Goal: Task Accomplishment & Management: Complete application form

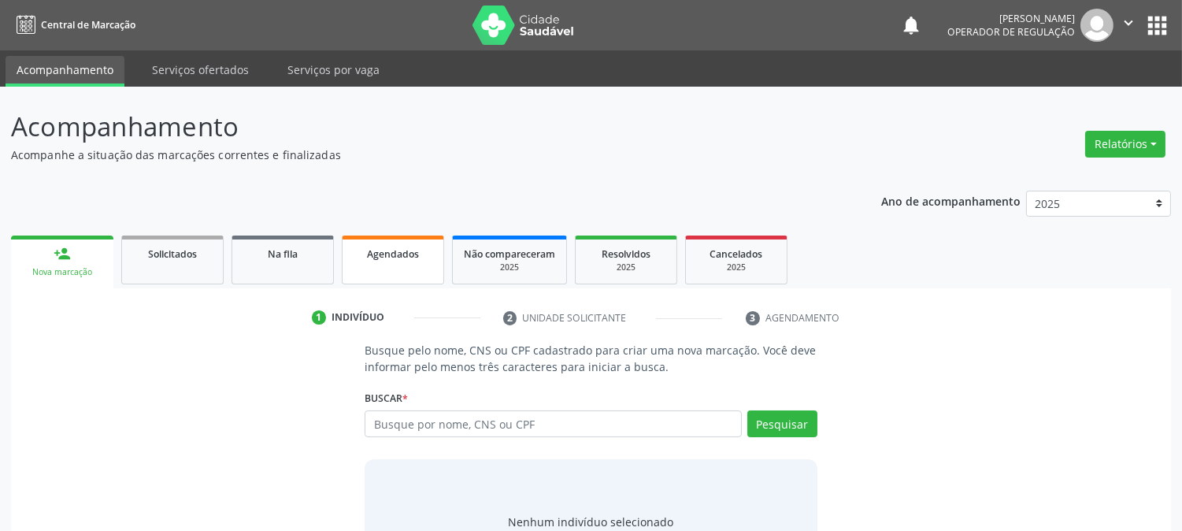
click at [381, 240] on link "Agendados" at bounding box center [393, 260] width 102 height 49
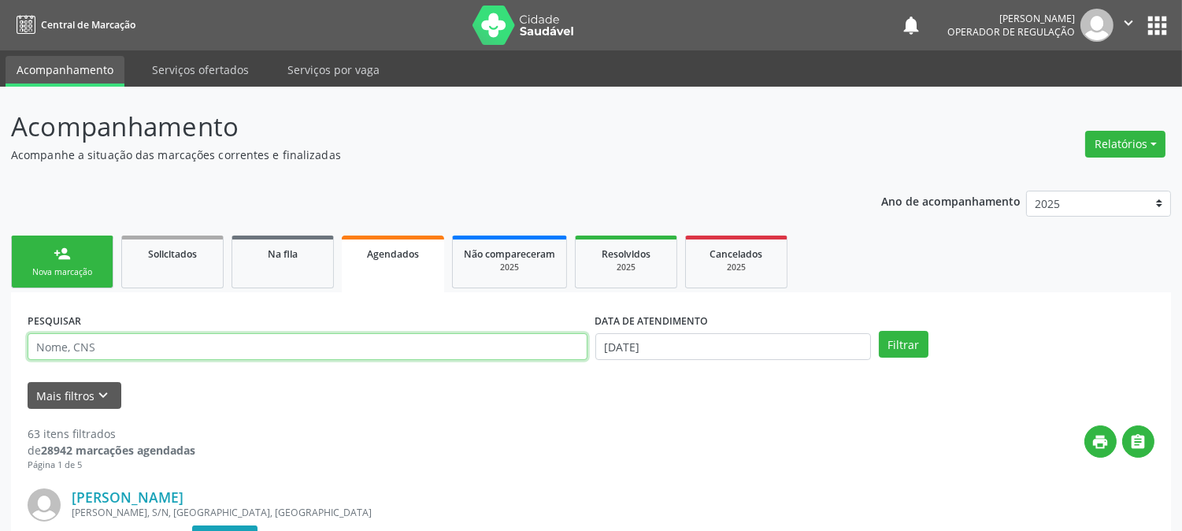
click at [336, 344] on input "text" at bounding box center [308, 346] width 560 height 27
click at [289, 255] on span "Na fila" at bounding box center [283, 253] width 30 height 13
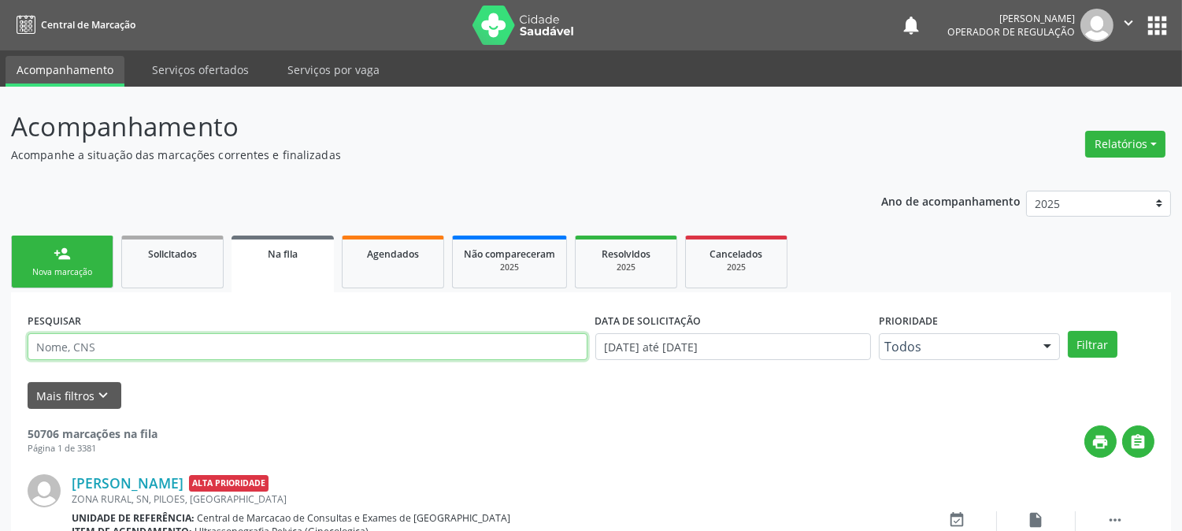
click at [213, 342] on input "text" at bounding box center [308, 346] width 560 height 27
type input "706009873885343"
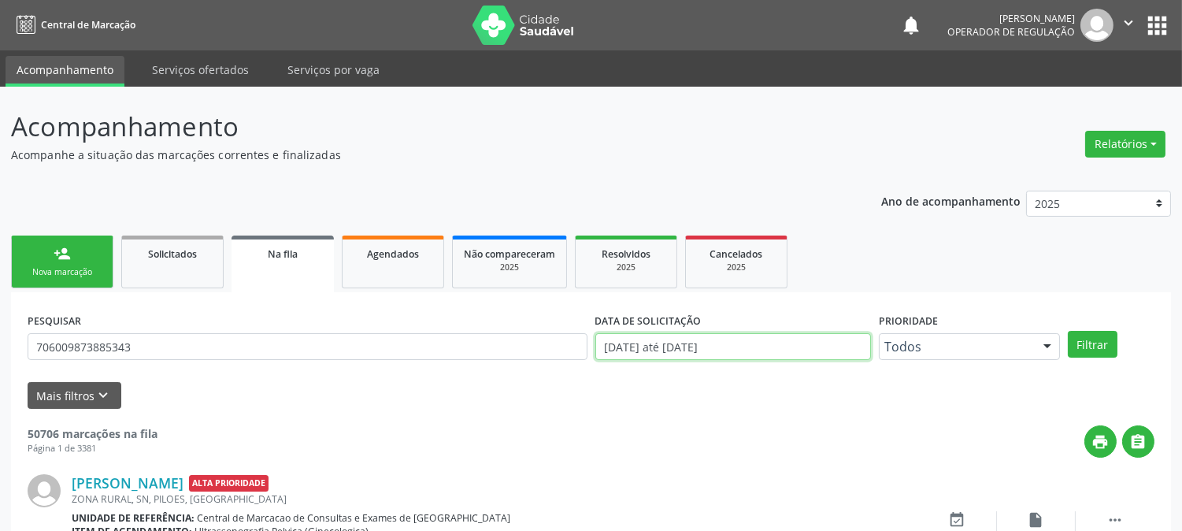
click at [766, 347] on input "[DATE] até [DATE]" at bounding box center [733, 346] width 276 height 27
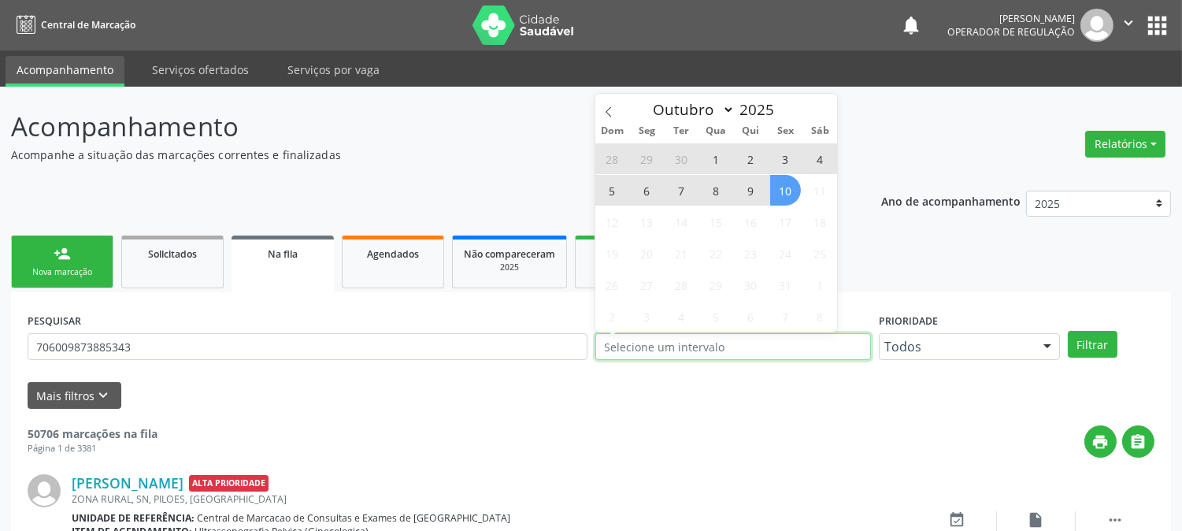
type input "2023"
select select "0"
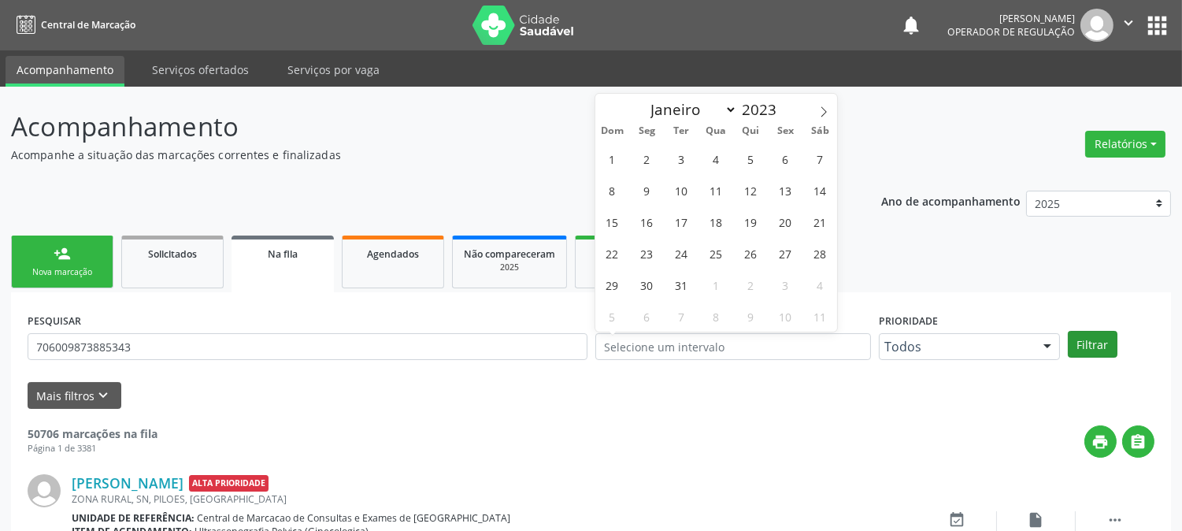
drag, startPoint x: 1123, startPoint y: 342, endPoint x: 1103, endPoint y: 343, distance: 20.5
click at [1121, 342] on div "Filtrar" at bounding box center [1111, 344] width 95 height 27
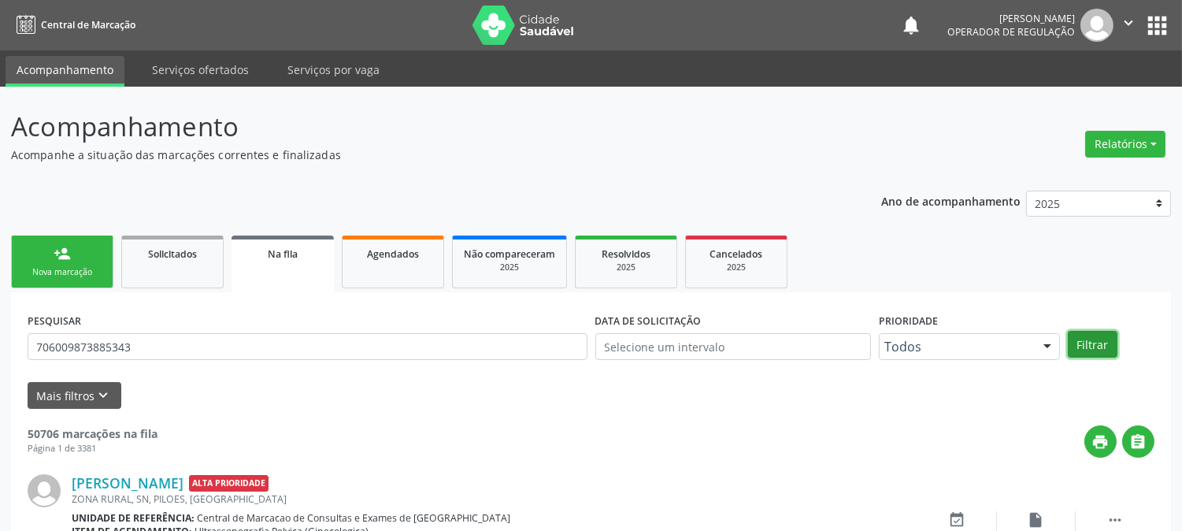
click at [1096, 344] on button "Filtrar" at bounding box center [1093, 344] width 50 height 27
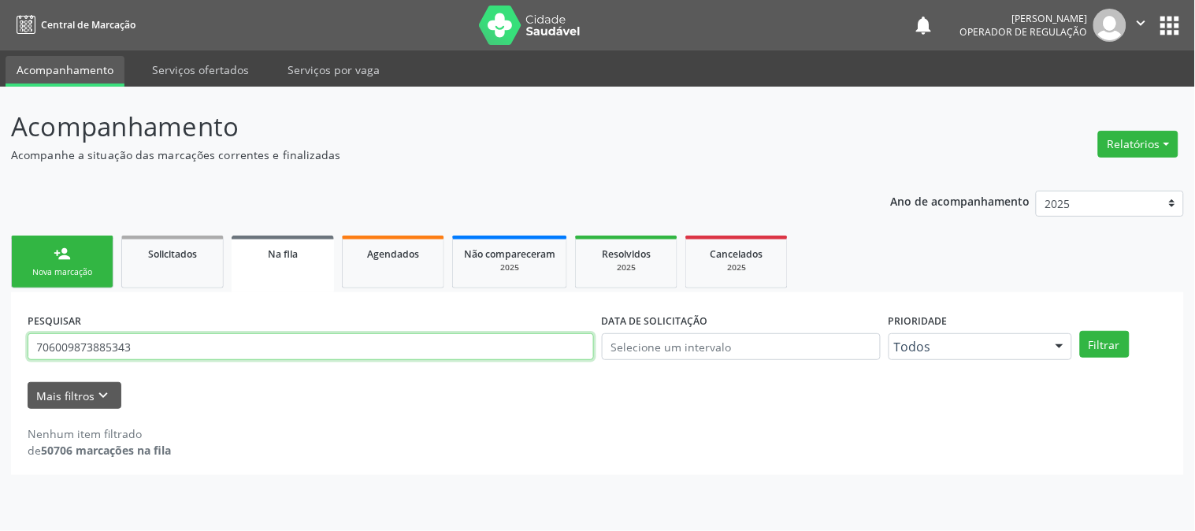
drag, startPoint x: 208, startPoint y: 350, endPoint x: 0, endPoint y: 344, distance: 208.0
click at [0, 347] on div "Acompanhamento Acompanhe a situação das marcações correntes e finalizadas Relat…" at bounding box center [597, 309] width 1195 height 444
type input "706800764989428"
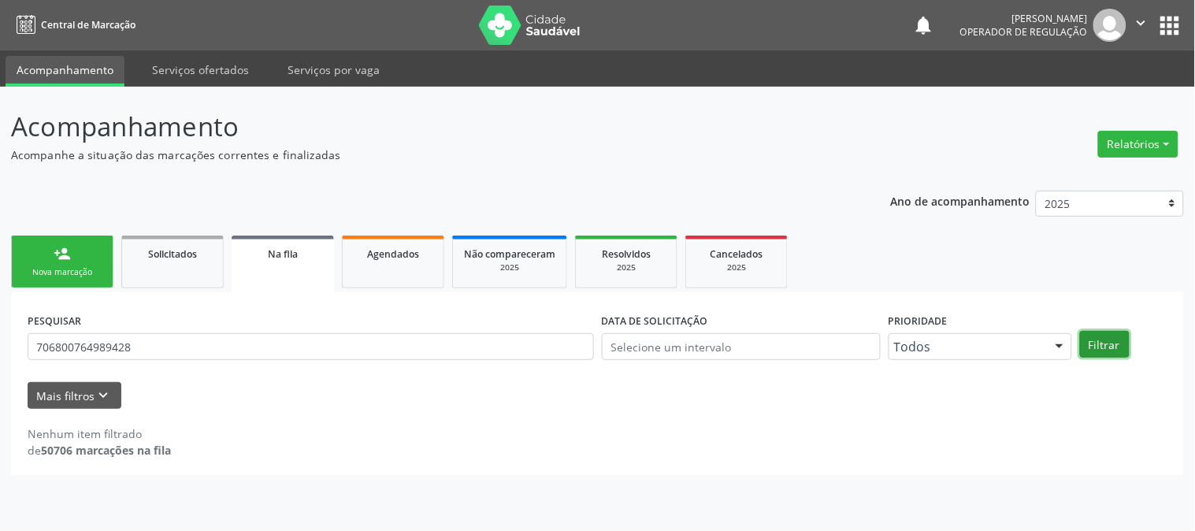
click at [1103, 334] on button "Filtrar" at bounding box center [1105, 344] width 50 height 27
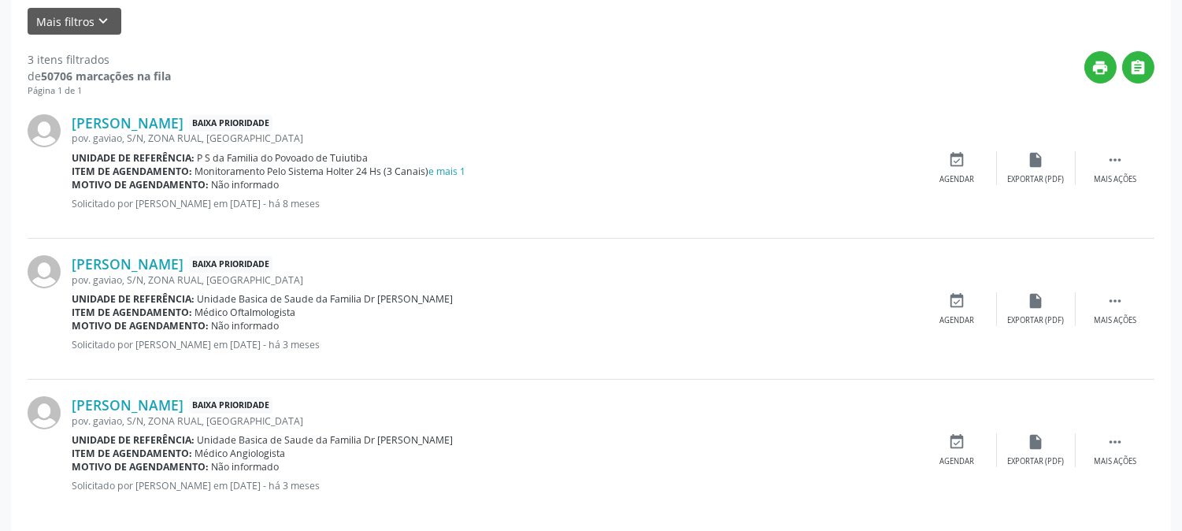
scroll to position [390, 0]
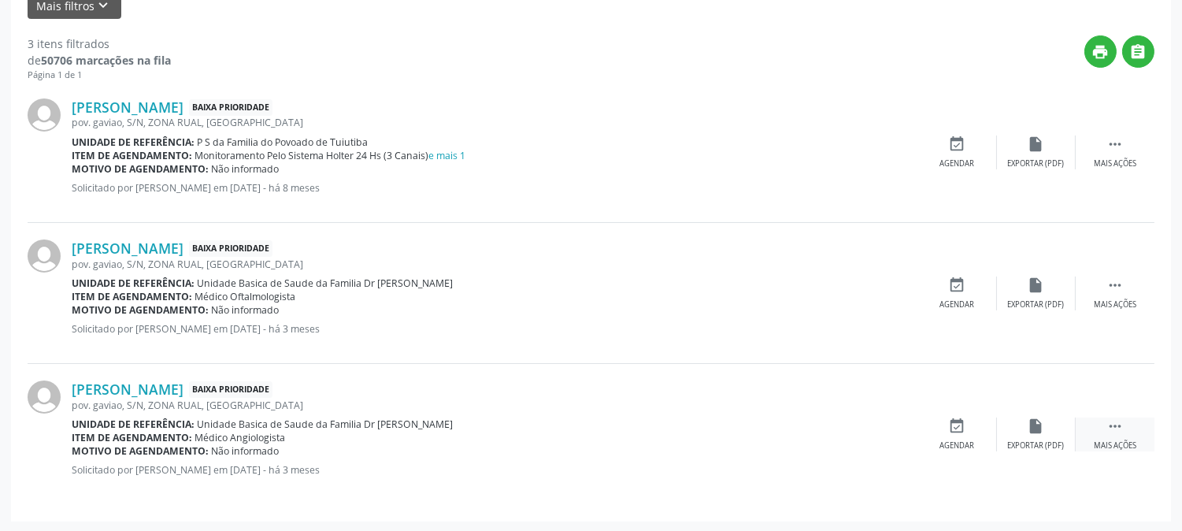
click at [1114, 421] on icon "" at bounding box center [1115, 425] width 17 height 17
click at [772, 386] on div "[PERSON_NAME] Baixa Prioridade pov. gaviao, S/N, ZONA RUAL, [GEOGRAPHIC_DATA] U…" at bounding box center [591, 434] width 1127 height 140
click at [534, 444] on div "Motivo de agendamento: Não informado" at bounding box center [377, 450] width 610 height 13
drag, startPoint x: 709, startPoint y: 148, endPoint x: 584, endPoint y: 77, distance: 143.2
click at [707, 149] on div "Item de agendamento: Monitoramento Pelo Sistema Holter 24 Hs (3 Canais) e mais 1" at bounding box center [495, 155] width 847 height 13
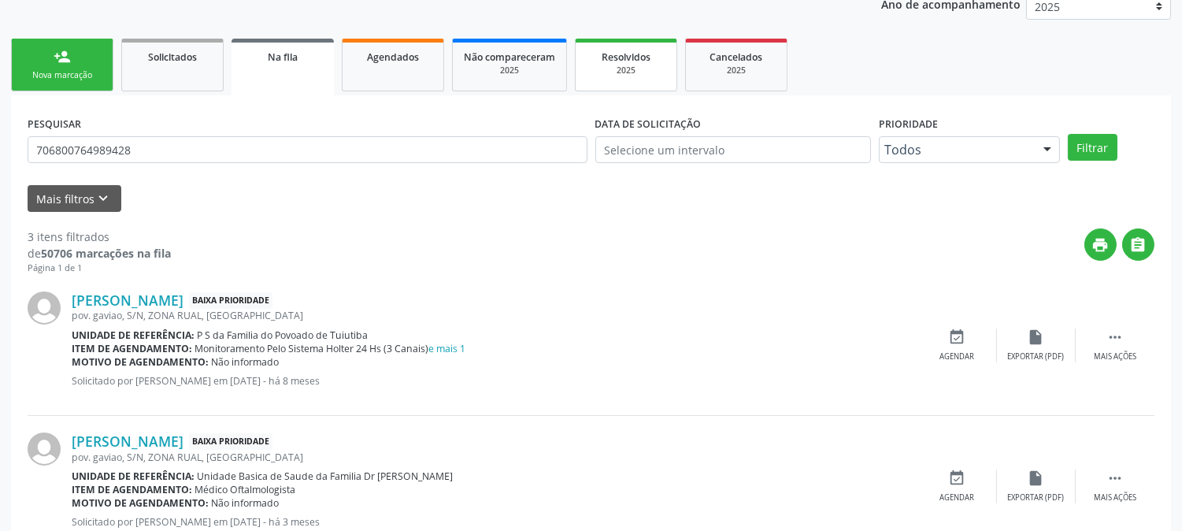
scroll to position [0, 0]
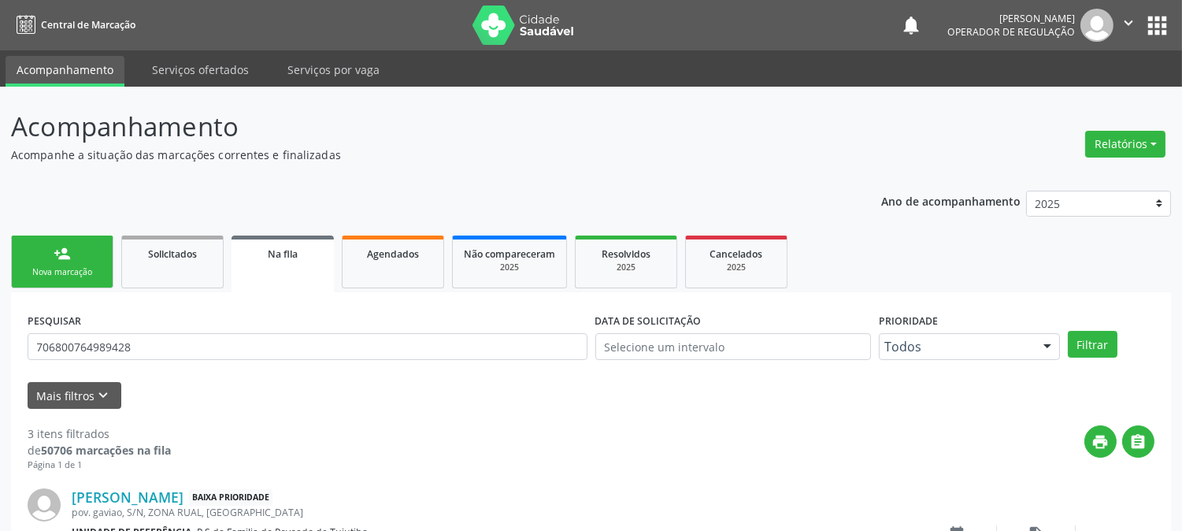
click at [80, 243] on link "person_add Nova marcação" at bounding box center [62, 262] width 102 height 53
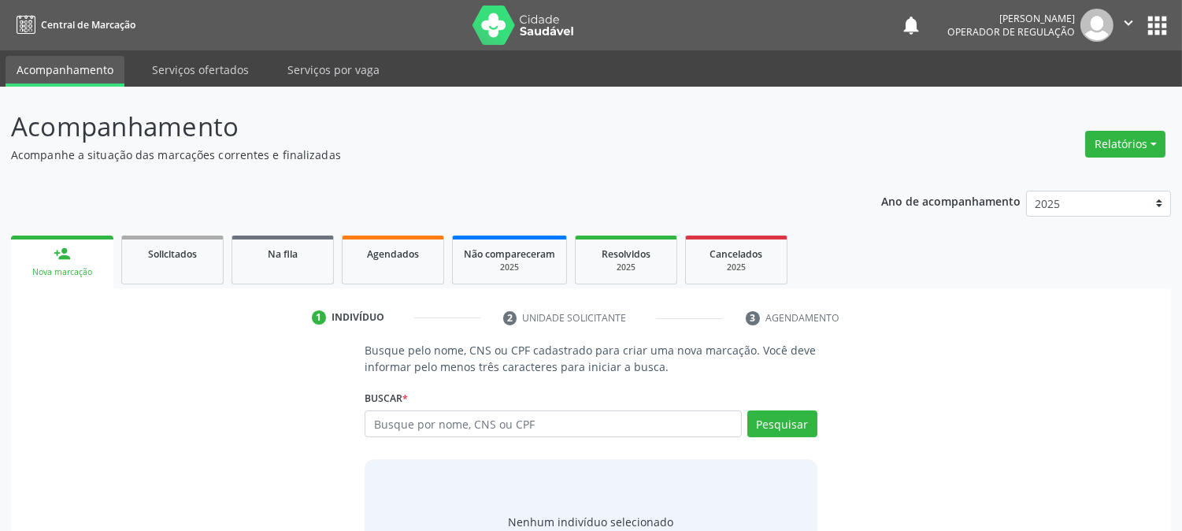
click at [80, 243] on link "person_add Nova marcação" at bounding box center [62, 262] width 102 height 53
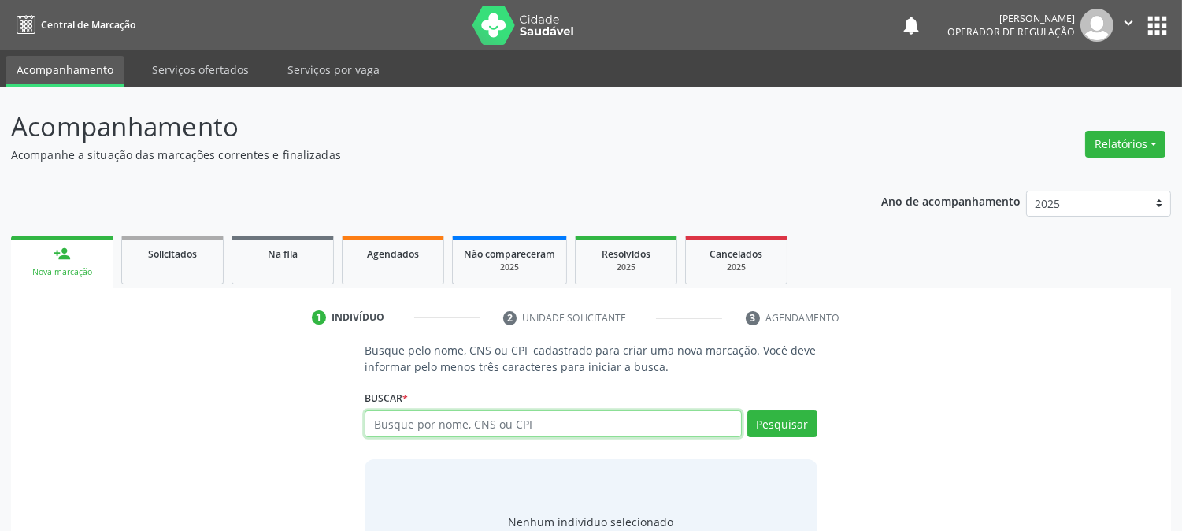
click at [501, 429] on input "text" at bounding box center [553, 423] width 376 height 27
click at [503, 424] on input "text" at bounding box center [553, 423] width 376 height 27
type input "700709914065080"
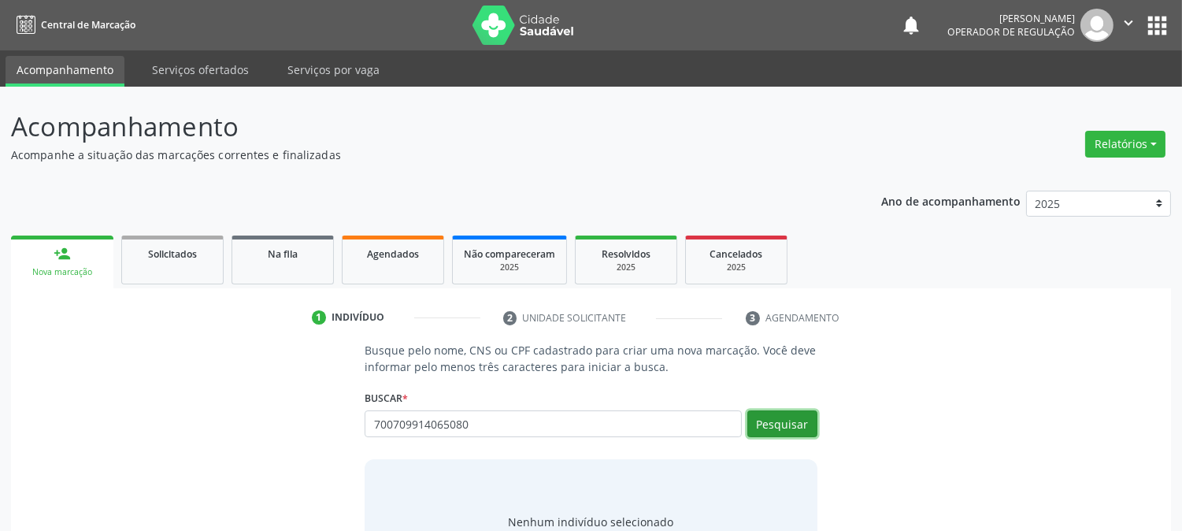
click at [774, 427] on button "Pesquisar" at bounding box center [782, 423] width 70 height 27
type input "700709914065080"
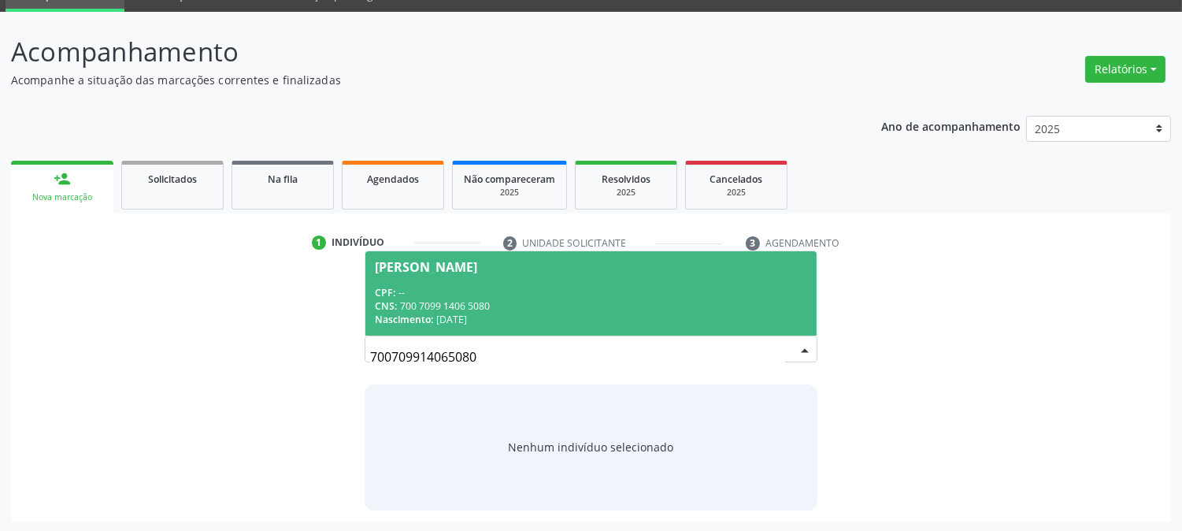
click at [612, 309] on div "CNS: 700 7099 1406 5080" at bounding box center [591, 305] width 432 height 13
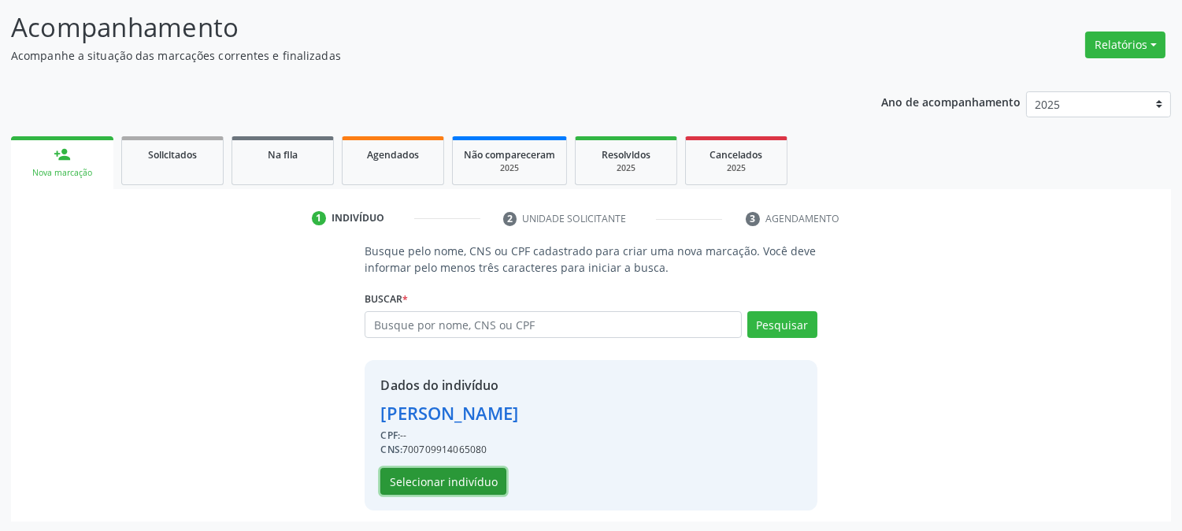
click at [475, 483] on button "Selecionar indivíduo" at bounding box center [443, 481] width 126 height 27
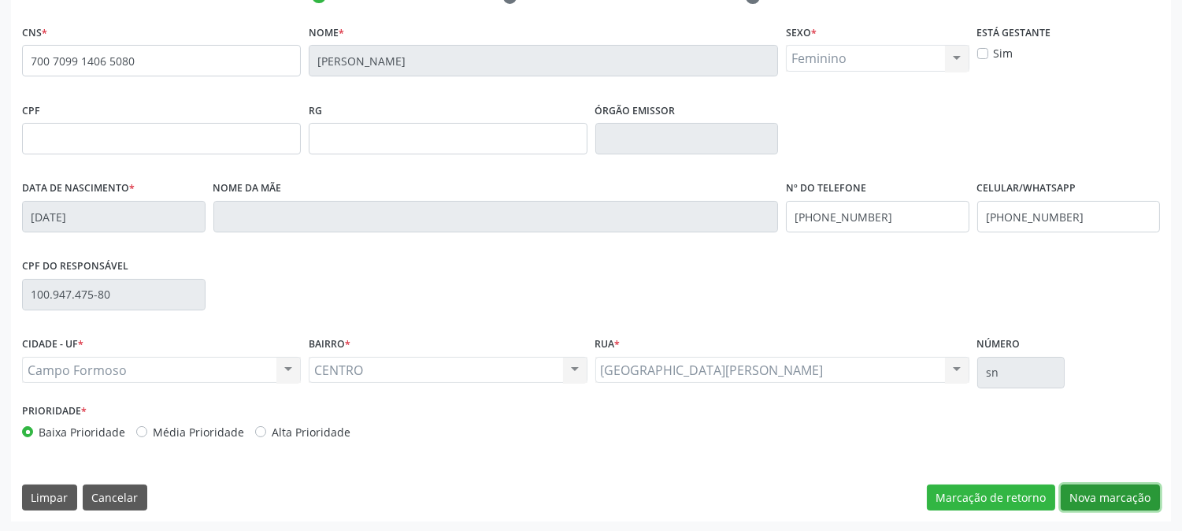
drag, startPoint x: 1140, startPoint y: 495, endPoint x: 1048, endPoint y: 460, distance: 99.2
click at [1139, 495] on button "Nova marcação" at bounding box center [1110, 497] width 99 height 27
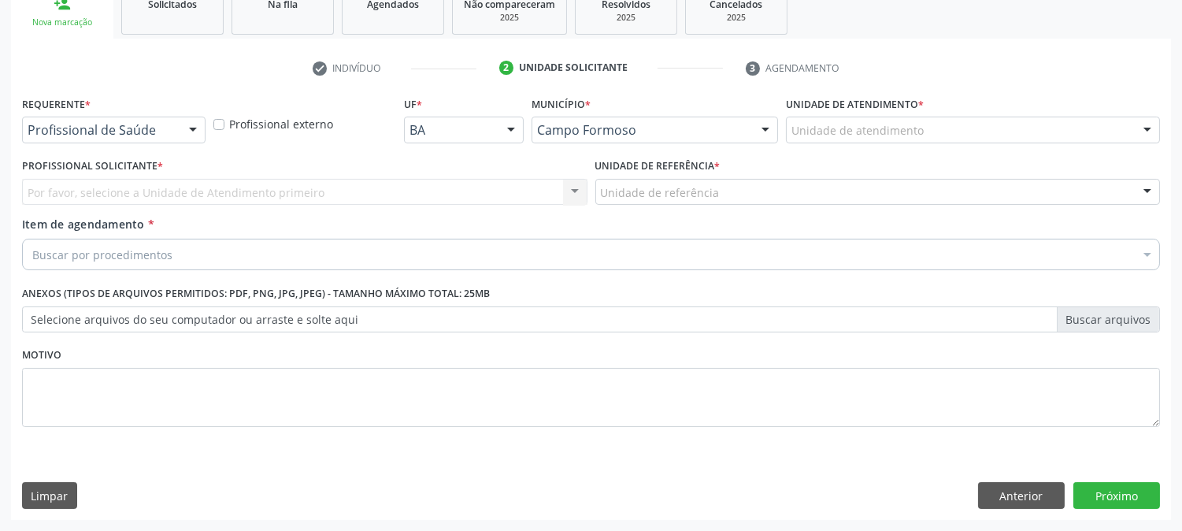
scroll to position [249, 0]
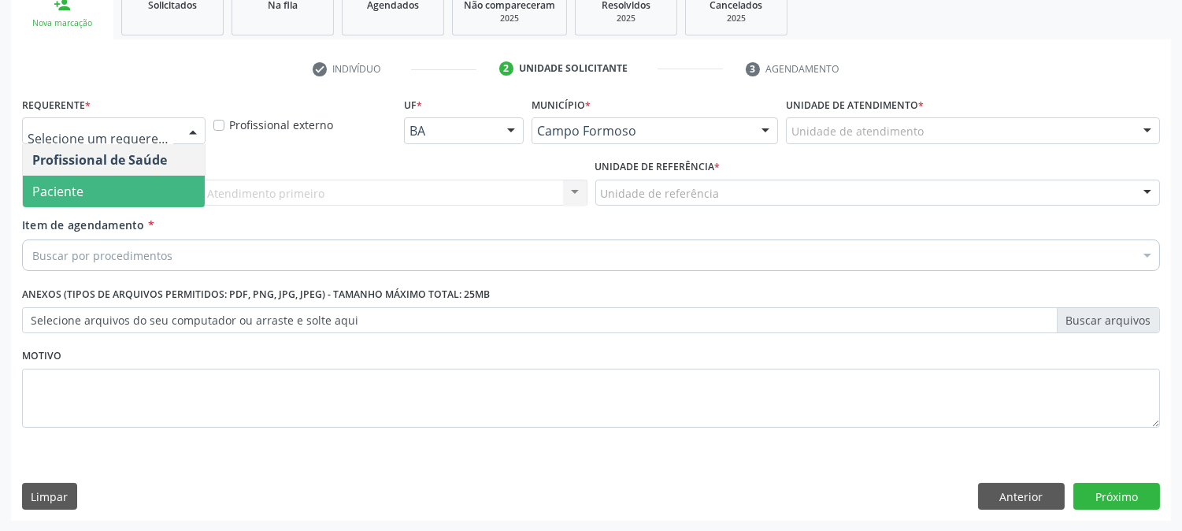
click at [112, 184] on span "Paciente" at bounding box center [114, 192] width 182 height 32
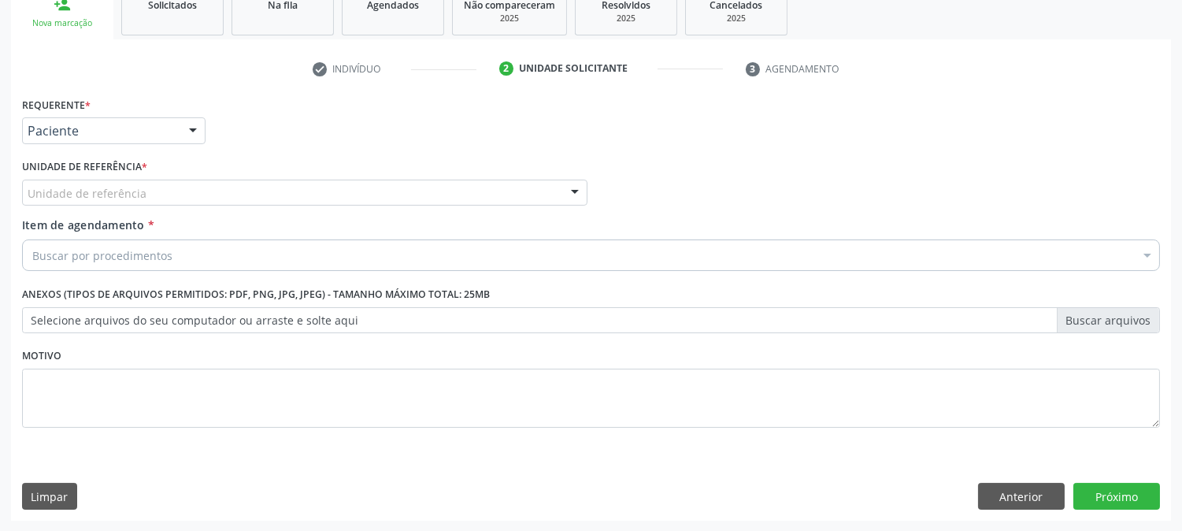
click at [159, 189] on div "Unidade de referência" at bounding box center [305, 193] width 566 height 27
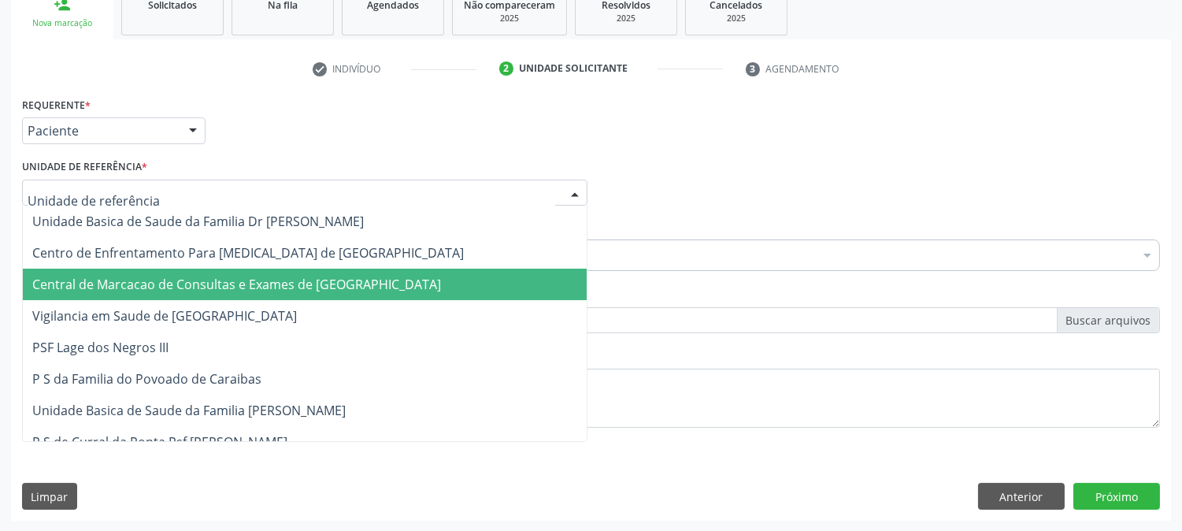
click at [160, 271] on span "Central de Marcacao de Consultas e Exames de [GEOGRAPHIC_DATA]" at bounding box center [305, 285] width 564 height 32
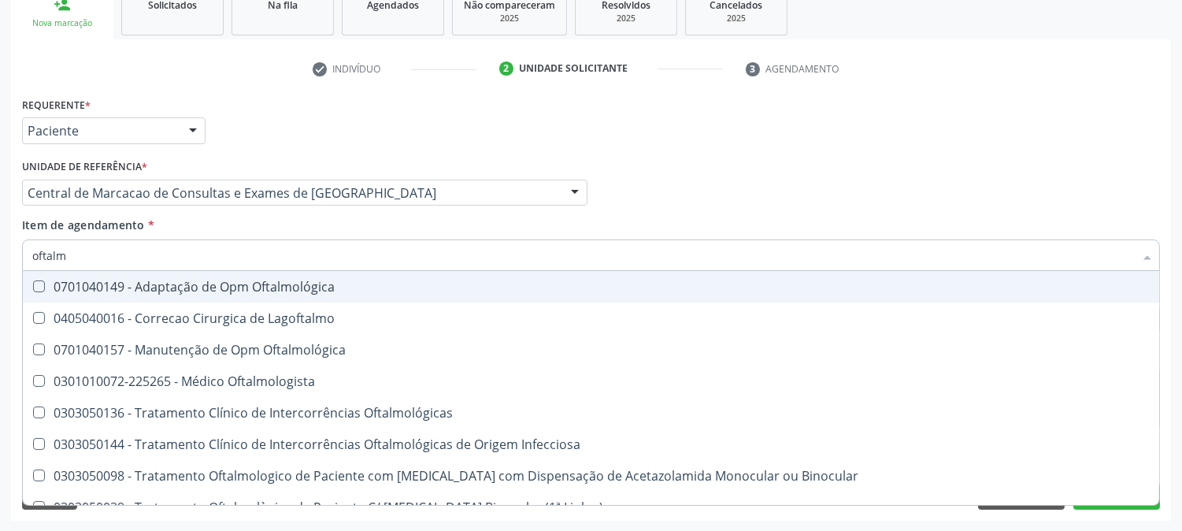
type input "oftalmo"
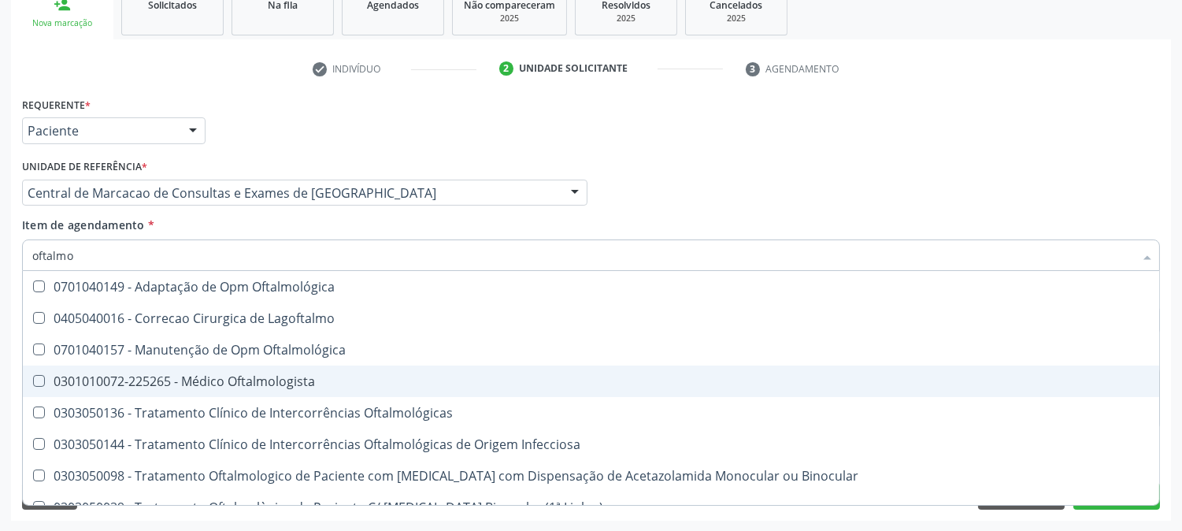
click at [233, 375] on div "0301010072-225265 - Médico Oftalmologista" at bounding box center [591, 381] width 1118 height 13
checkbox Oftalmologista "true"
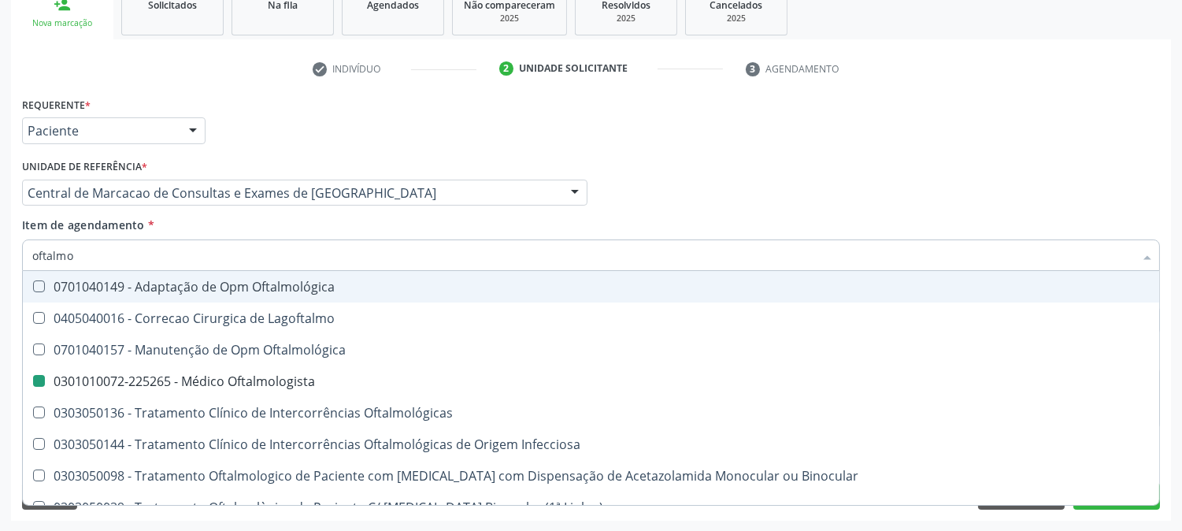
click at [1063, 184] on div "Profissional Solicitante Por favor, selecione a Unidade de Atendimento primeiro…" at bounding box center [591, 185] width 1146 height 61
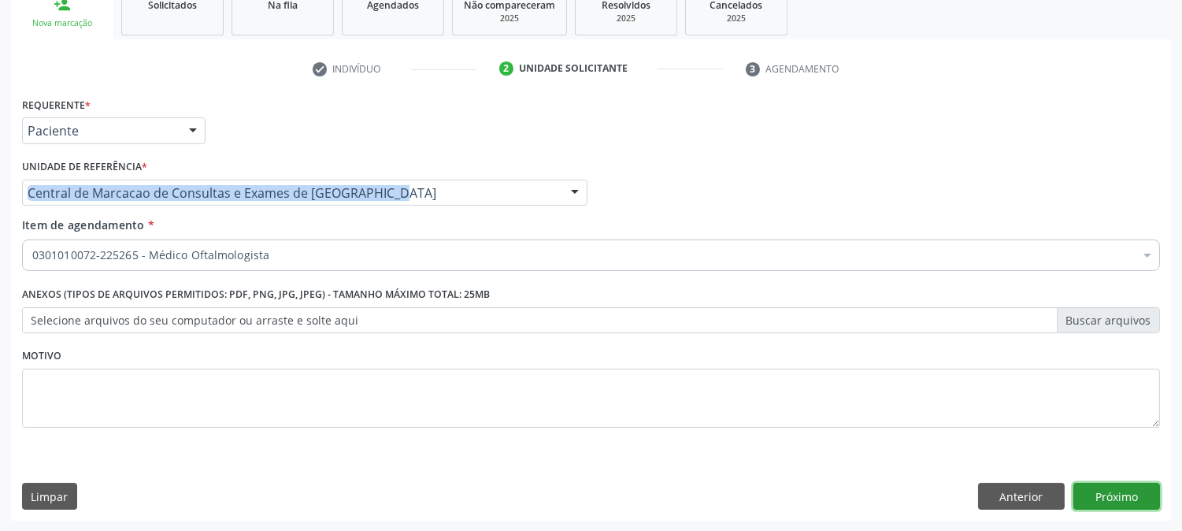
click at [1112, 486] on button "Próximo" at bounding box center [1117, 496] width 87 height 27
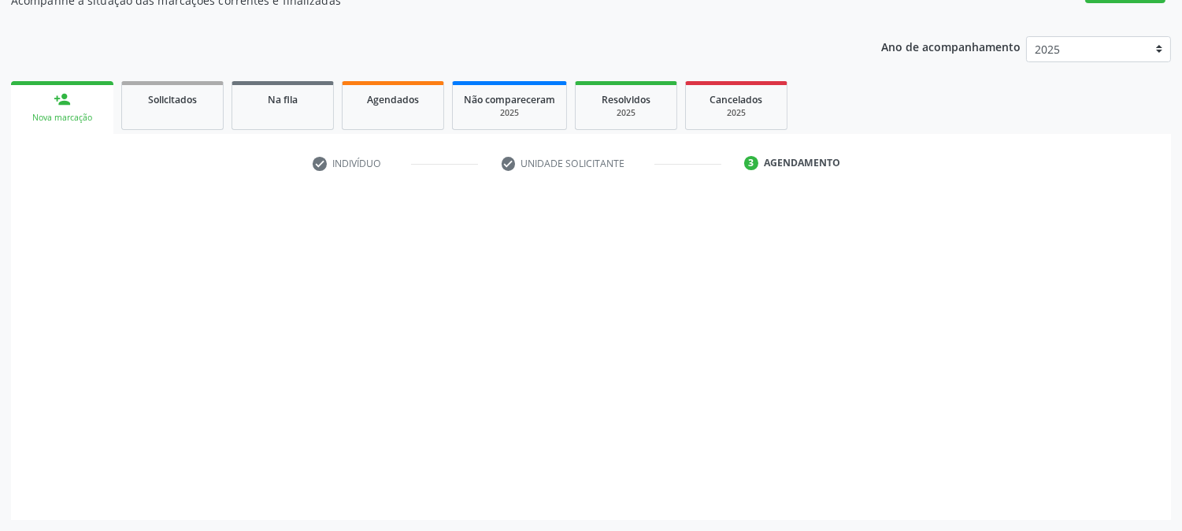
scroll to position [154, 0]
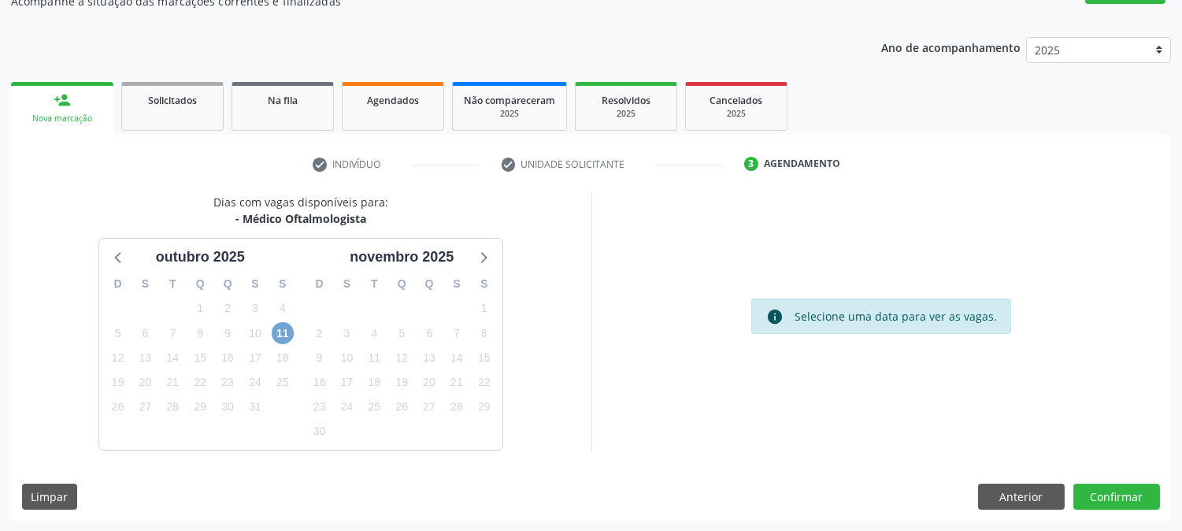
click at [290, 332] on span "11" at bounding box center [283, 333] width 22 height 22
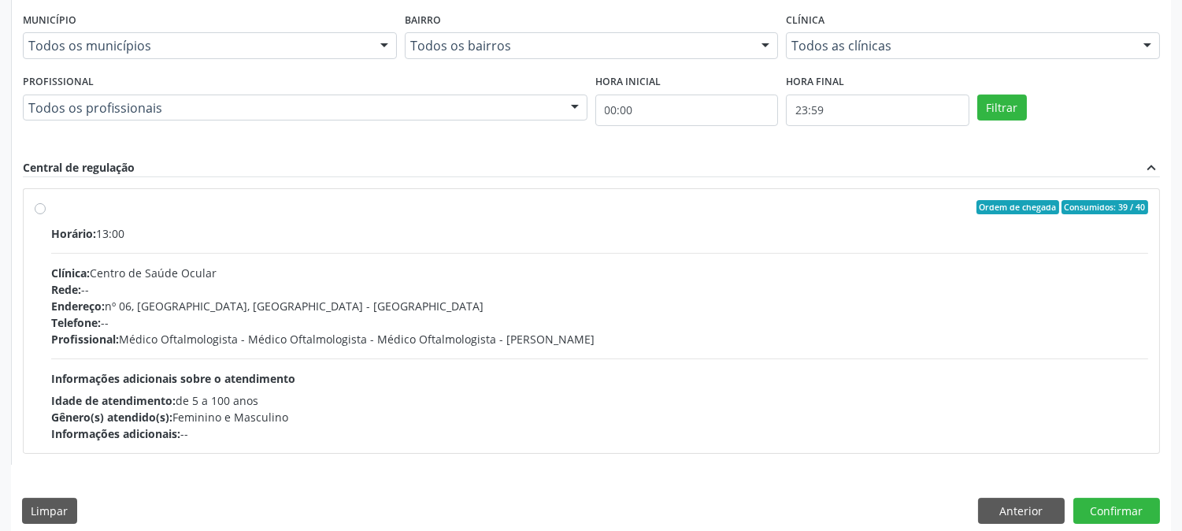
scroll to position [638, 0]
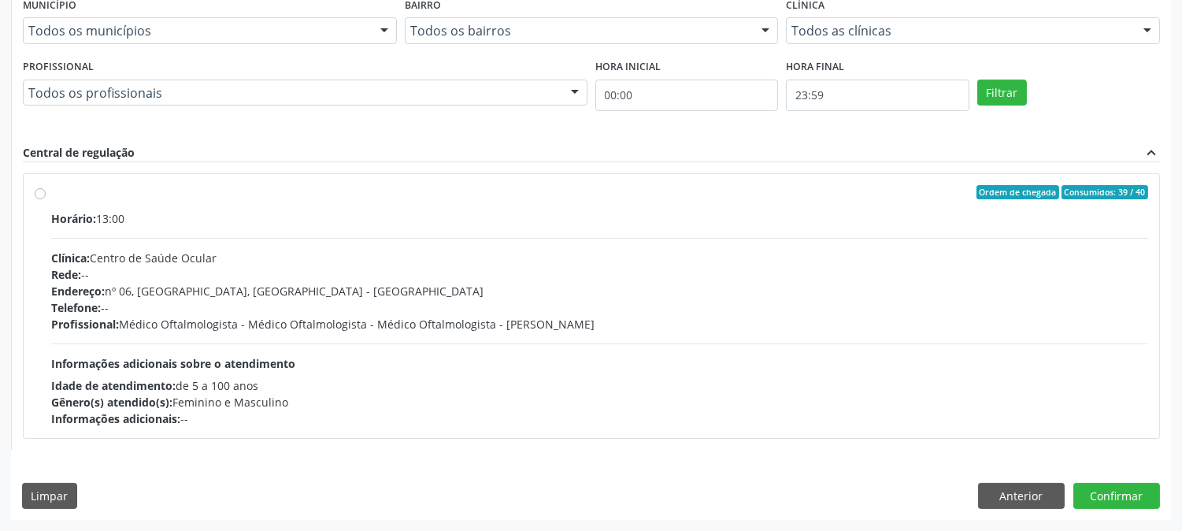
click at [615, 253] on div "Clínica: Centro de Saúde Ocular" at bounding box center [599, 258] width 1097 height 17
click at [46, 199] on input "Ordem de chegada Consumidos: 39 / 40 Horário: 13:00 Clínica: Centro de Saúde Oc…" at bounding box center [40, 192] width 11 height 14
radio input "true"
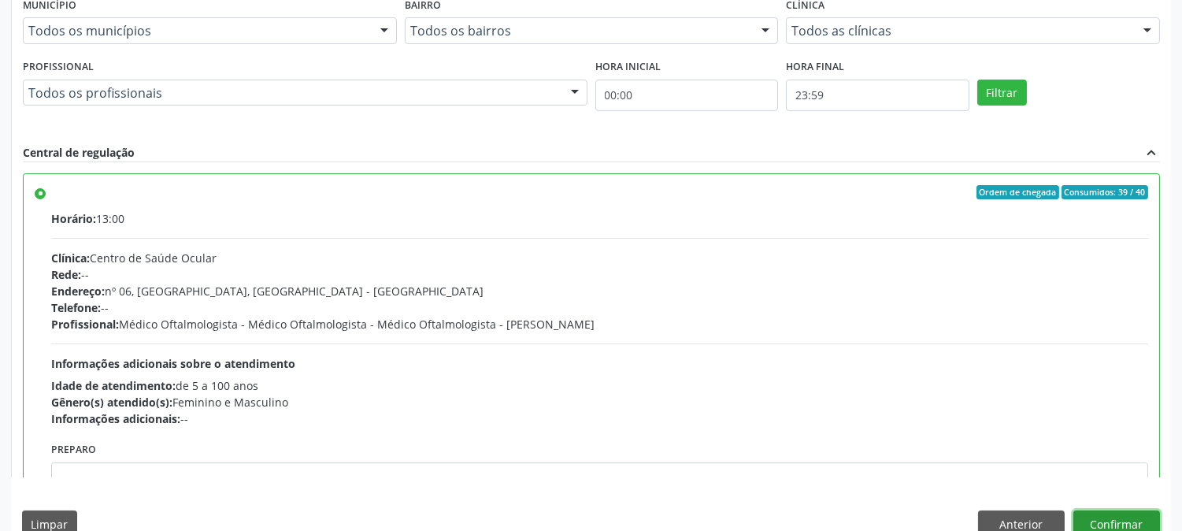
click at [1101, 514] on button "Confirmar" at bounding box center [1117, 523] width 87 height 27
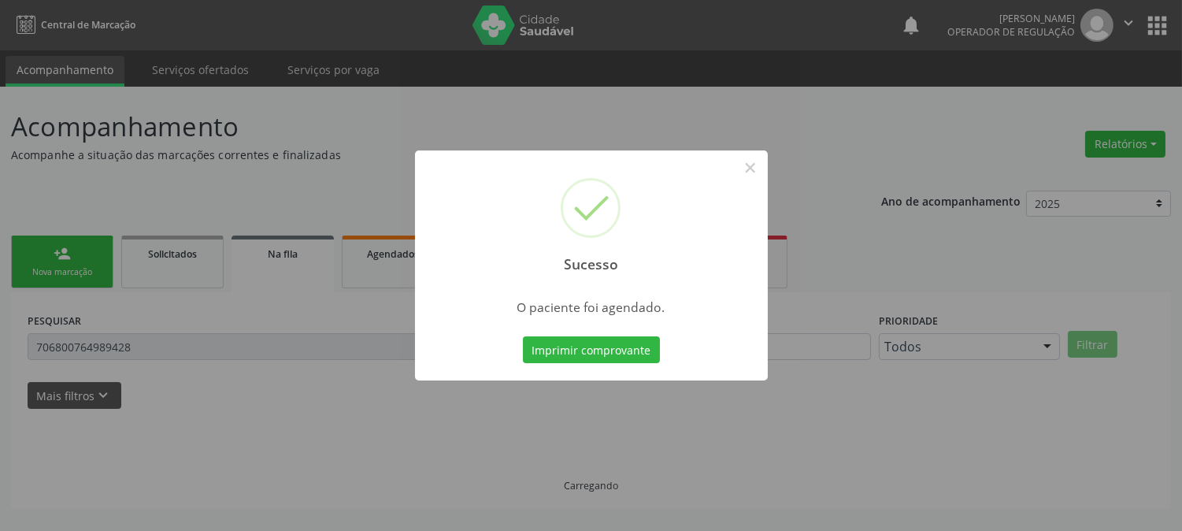
scroll to position [0, 0]
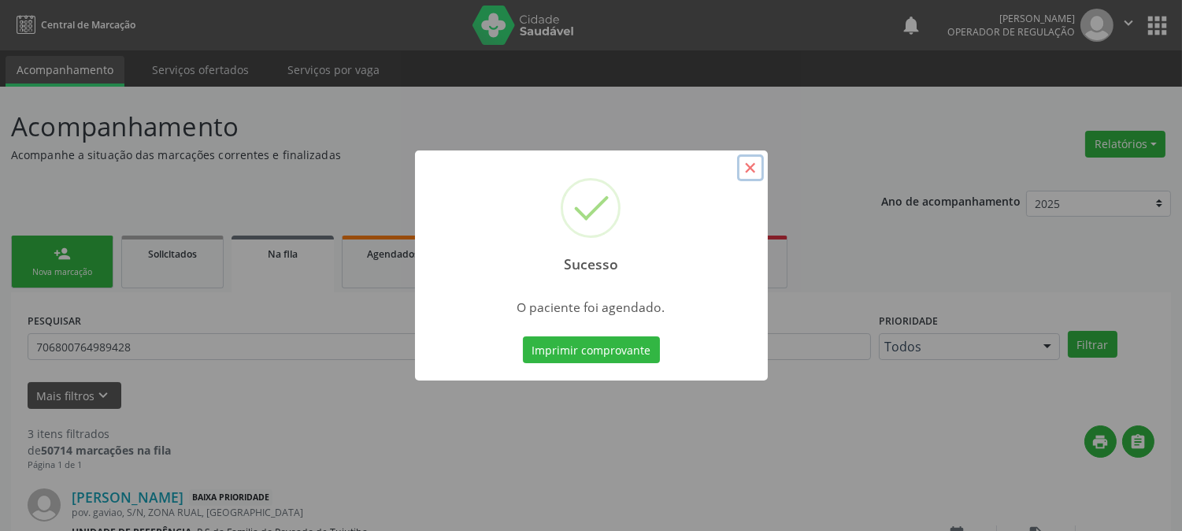
click at [753, 171] on button "×" at bounding box center [750, 167] width 27 height 27
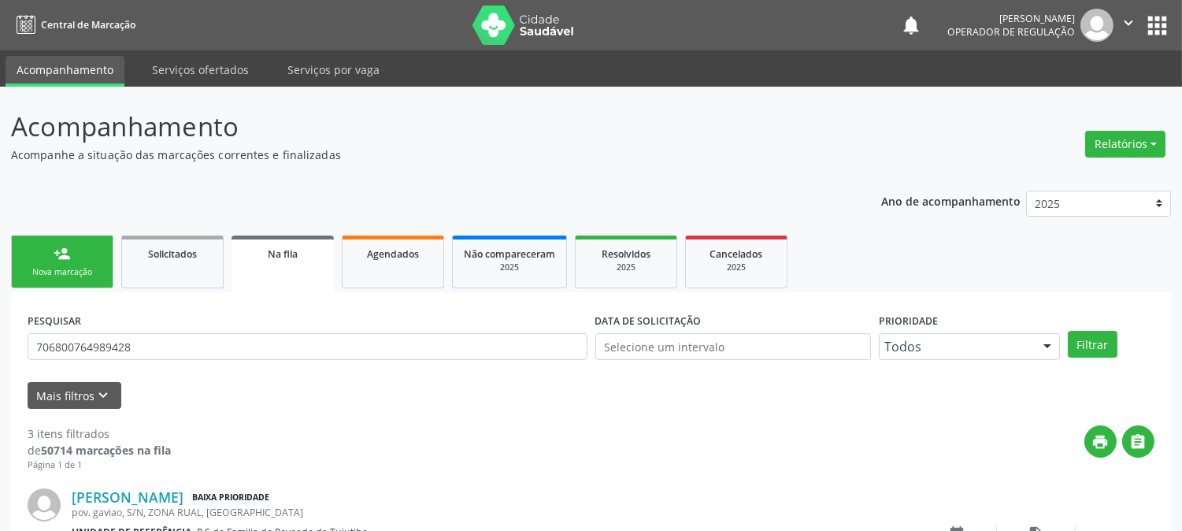
click at [1136, 22] on icon "" at bounding box center [1128, 22] width 17 height 17
click at [1073, 98] on link "Sair" at bounding box center [1088, 96] width 109 height 22
